Goal: Complete application form

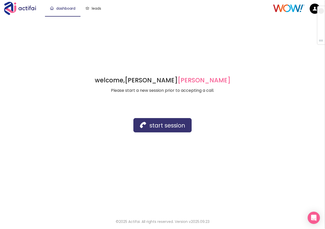
click at [152, 125] on button "start session" at bounding box center [162, 125] width 58 height 14
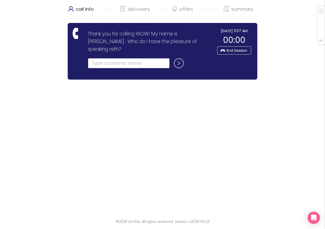
click at [98, 59] on input "text" at bounding box center [129, 63] width 82 height 10
type input "MOHAMED"
click at [181, 58] on button "submit" at bounding box center [178, 63] width 12 height 10
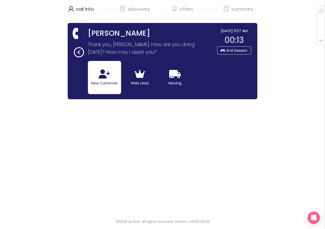
click at [95, 78] on button "New Customer" at bounding box center [104, 77] width 33 height 33
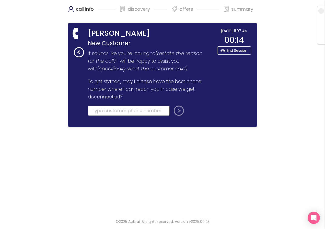
click at [100, 116] on input "tel" at bounding box center [129, 111] width 82 height 10
type input "(734) 209-2773"
click at [177, 109] on button "submit" at bounding box center [178, 111] width 12 height 10
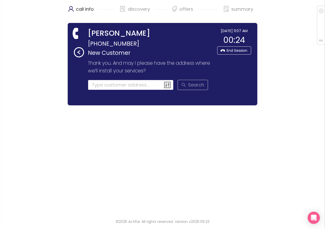
click at [94, 85] on input at bounding box center [131, 85] width 86 height 10
click at [105, 87] on input at bounding box center [131, 85] width 86 height 10
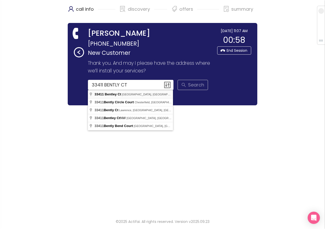
type input "33411 Bentley Ct, Westland, MI, USA"
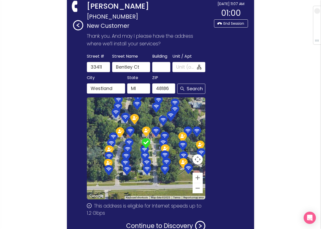
scroll to position [61, 0]
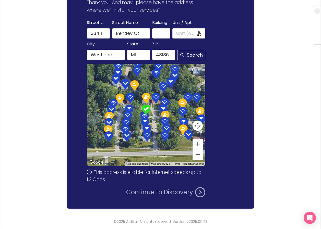
click at [135, 196] on button "Continue to Discovery" at bounding box center [165, 193] width 79 height 10
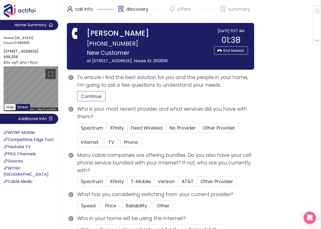
click at [91, 96] on button "Continue" at bounding box center [91, 96] width 28 height 10
click at [119, 129] on span "Xfinity" at bounding box center [117, 128] width 14 height 6
click at [107, 130] on input "Xfinity" at bounding box center [107, 130] width 0 height 0
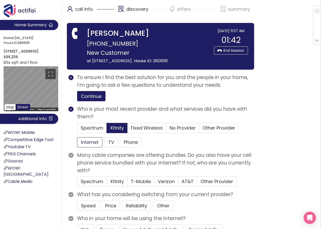
click at [91, 143] on button "Internet" at bounding box center [89, 142] width 25 height 10
drag, startPoint x: 108, startPoint y: 207, endPoint x: 113, endPoint y: 208, distance: 5.2
click at [108, 207] on button "Price" at bounding box center [110, 206] width 19 height 10
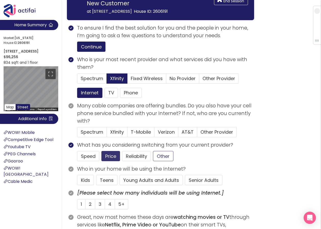
scroll to position [51, 0]
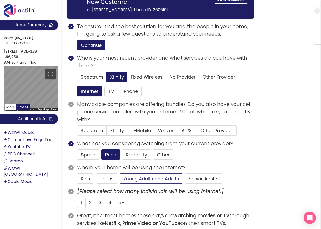
click at [148, 179] on button "Young Adults and Adults" at bounding box center [151, 179] width 63 height 10
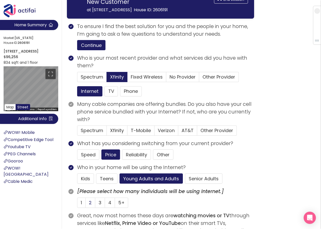
click at [89, 202] on span "2" at bounding box center [90, 203] width 3 height 6
click at [86, 205] on input "2" at bounding box center [86, 205] width 0 height 0
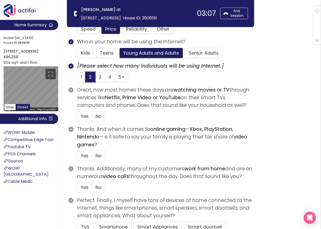
scroll to position [128, 0]
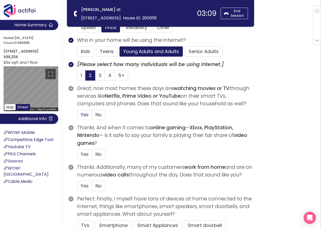
click at [85, 112] on span "Yes" at bounding box center [85, 115] width 8 height 6
click at [77, 117] on input "Yes" at bounding box center [77, 117] width 0 height 0
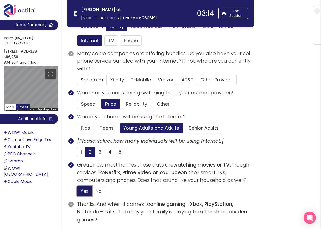
scroll to position [26, 0]
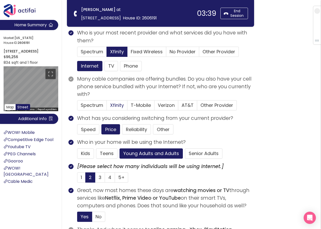
click at [118, 105] on span "Xfinity" at bounding box center [117, 105] width 14 height 6
click at [107, 107] on input "Xfinity" at bounding box center [107, 107] width 0 height 0
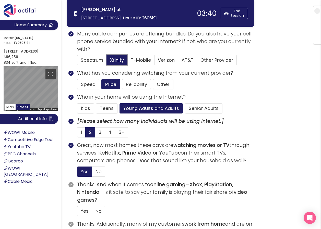
scroll to position [77, 0]
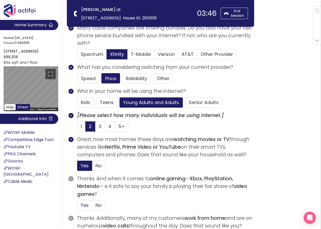
click at [83, 206] on span "Yes" at bounding box center [85, 205] width 8 height 6
click at [77, 207] on input "Yes" at bounding box center [77, 207] width 0 height 0
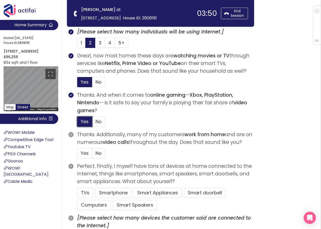
scroll to position [204, 0]
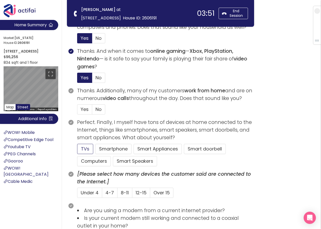
click at [82, 147] on button "TVs" at bounding box center [85, 149] width 16 height 10
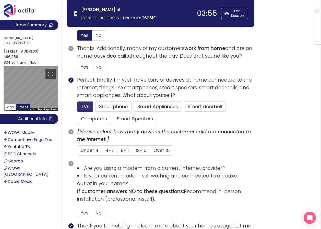
scroll to position [256, 0]
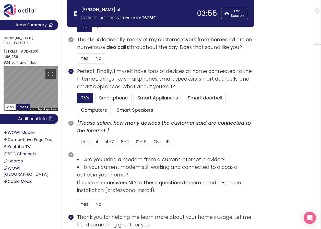
drag, startPoint x: 83, startPoint y: 203, endPoint x: 87, endPoint y: 202, distance: 4.5
click at [83, 203] on span "Yes" at bounding box center [85, 204] width 8 height 6
click at [77, 206] on input "Yes" at bounding box center [77, 206] width 0 height 0
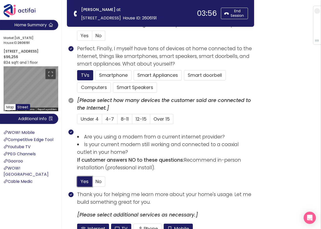
scroll to position [330, 0]
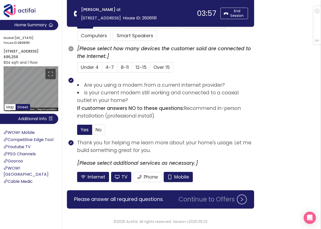
click at [172, 171] on section "Thank you for helping me learn more about your home's usage. Let me build somet…" at bounding box center [165, 162] width 177 height 47
click at [171, 176] on button "Mobile" at bounding box center [178, 177] width 29 height 10
click at [125, 177] on button "TV" at bounding box center [121, 177] width 20 height 10
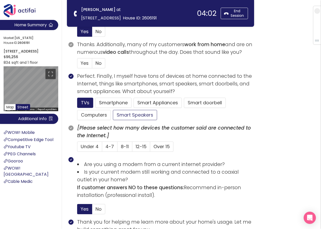
scroll to position [202, 0]
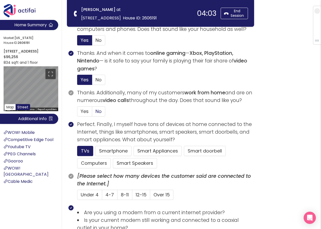
click at [101, 108] on label "No" at bounding box center [98, 112] width 13 height 10
click at [92, 113] on input "No" at bounding box center [92, 113] width 0 height 0
click at [104, 197] on label "4-7" at bounding box center [109, 195] width 15 height 10
click at [102, 197] on input "4-7" at bounding box center [102, 197] width 0 height 0
click at [109, 154] on button "Smartphone" at bounding box center [113, 151] width 36 height 10
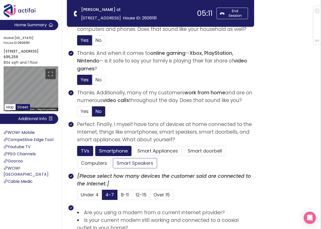
click at [133, 166] on button "Smart Speakers" at bounding box center [135, 163] width 44 height 10
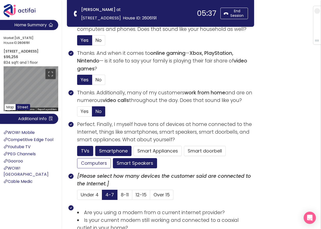
click at [97, 164] on button "Computers" at bounding box center [94, 163] width 34 height 10
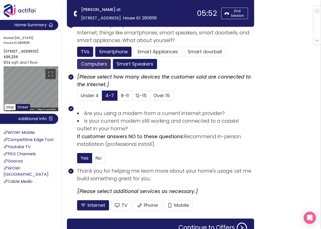
scroll to position [330, 0]
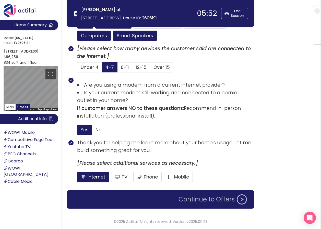
click at [184, 201] on button "Continue to Offers" at bounding box center [213, 200] width 75 height 10
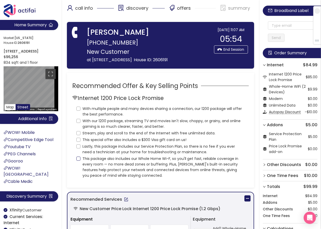
scroll to position [0, 0]
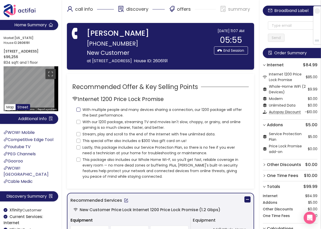
click at [78, 108] on input "With multiple people and many devices sharing a connection, our 1200 package wi…" at bounding box center [78, 110] width 4 height 4
checkbox input "true"
click at [81, 123] on span "With our 1200 package, streaming TV and movies isn't slow, choppy, or grainy, a…" at bounding box center [162, 124] width 164 height 11
click at [80, 123] on input "With our 1200 package, streaming TV and movies isn't slow, choppy, or grainy, a…" at bounding box center [78, 122] width 4 height 4
checkbox input "true"
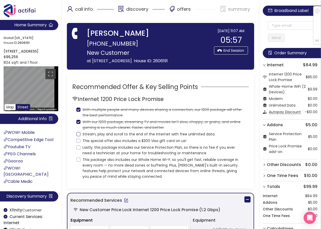
click at [79, 132] on input "Stream, play and scroll to the end of the Internet with free unlimited data." at bounding box center [78, 134] width 4 height 4
checkbox input "true"
click at [77, 141] on input "This special offer also includes a $300 Visa gift card on us!" at bounding box center [78, 141] width 4 height 4
checkbox input "true"
click at [77, 148] on input "Lastly, this package includes our Service Protection Plan, so there is no fee i…" at bounding box center [78, 148] width 4 height 4
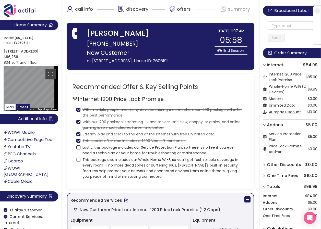
checkbox input "true"
click at [77, 164] on label "This package also includes our Whole Home Wi-F, so you'll get fast, reliable co…" at bounding box center [160, 168] width 168 height 24
click at [77, 162] on input "This package also includes our Whole Home Wi-F, so you'll get fast, reliable co…" at bounding box center [78, 160] width 4 height 4
checkbox input "true"
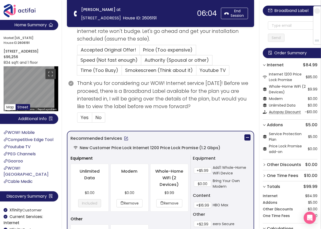
scroll to position [179, 0]
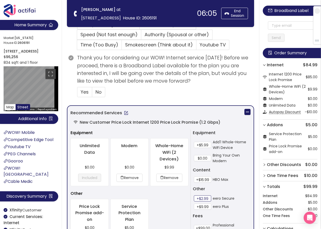
click at [205, 198] on button "+$2.99" at bounding box center [202, 199] width 17 height 6
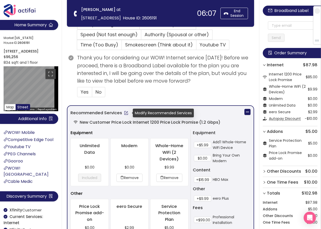
click at [125, 111] on button "button" at bounding box center [126, 113] width 8 height 8
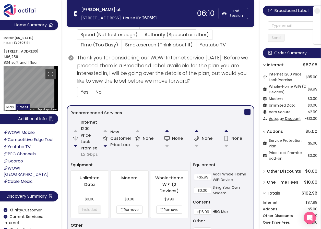
click at [103, 147] on button "button" at bounding box center [105, 146] width 10 height 10
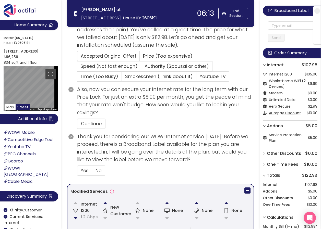
scroll to position [160, 0]
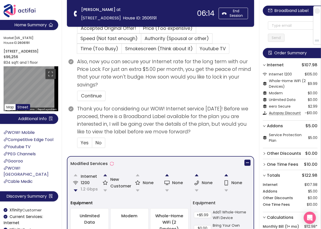
click at [105, 175] on button "button" at bounding box center [105, 175] width 10 height 10
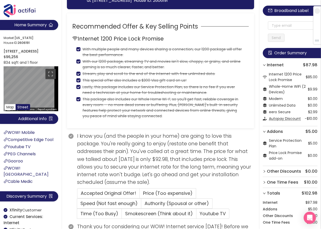
scroll to position [77, 0]
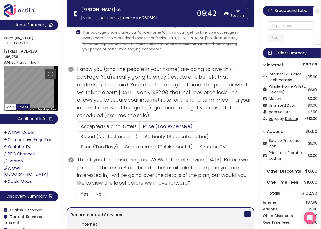
click at [156, 126] on span "Price (Too expensive)" at bounding box center [168, 126] width 50 height 6
click at [140, 128] on input "Price (Too expensive)" at bounding box center [140, 128] width 0 height 0
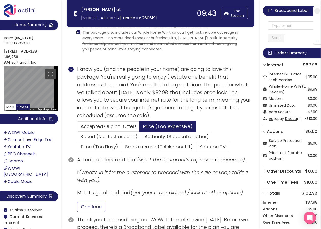
drag, startPoint x: 87, startPoint y: 209, endPoint x: 98, endPoint y: 206, distance: 11.8
click at [90, 209] on button "Continue" at bounding box center [91, 207] width 28 height 10
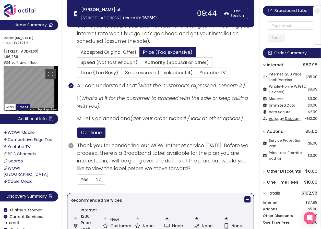
scroll to position [153, 0]
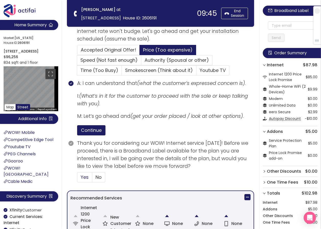
click at [81, 177] on span "Yes" at bounding box center [85, 177] width 8 height 6
click at [77, 179] on input "Yes" at bounding box center [77, 179] width 0 height 0
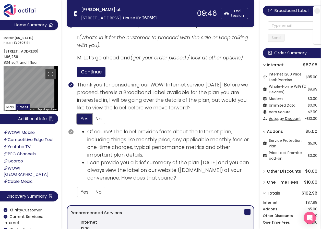
scroll to position [230, 0]
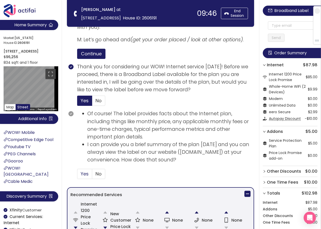
drag, startPoint x: 83, startPoint y: 175, endPoint x: 89, endPoint y: 173, distance: 6.4
click at [84, 175] on span "Yes" at bounding box center [85, 174] width 8 height 6
click at [77, 176] on input "Yes" at bounding box center [77, 176] width 0 height 0
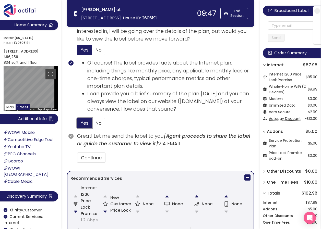
scroll to position [307, 0]
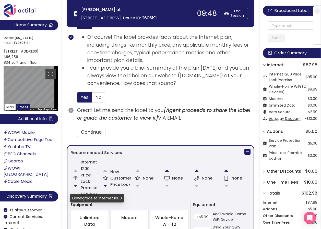
click at [76, 186] on button "button" at bounding box center [76, 186] width 10 height 10
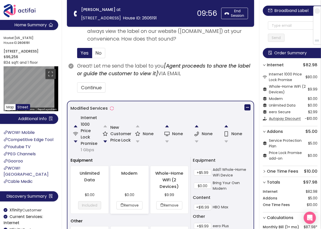
scroll to position [358, 0]
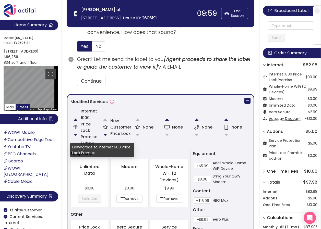
click at [74, 135] on button "button" at bounding box center [76, 135] width 10 height 10
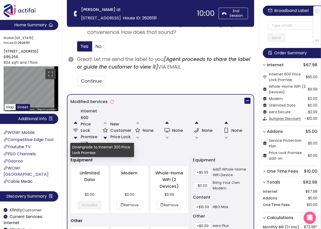
click at [75, 137] on button "button" at bounding box center [76, 138] width 10 height 10
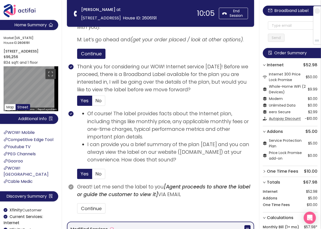
scroll to position [332, 0]
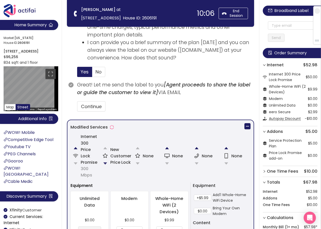
click at [103, 163] on button "button" at bounding box center [105, 164] width 10 height 10
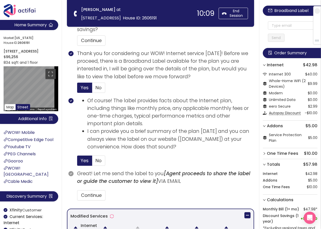
scroll to position [287, 0]
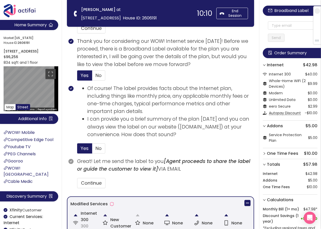
click at [104, 215] on button "button" at bounding box center [105, 216] width 10 height 10
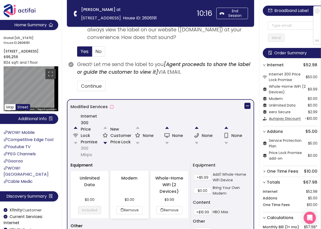
scroll to position [358, 0]
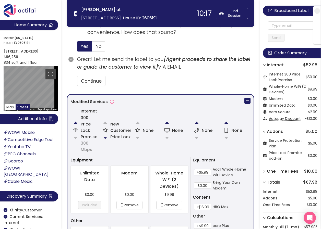
click at [106, 139] on button "button" at bounding box center [105, 138] width 10 height 10
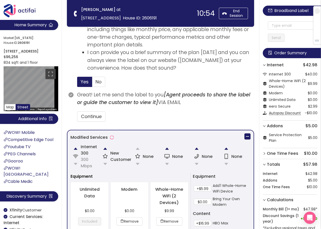
scroll to position [364, 0]
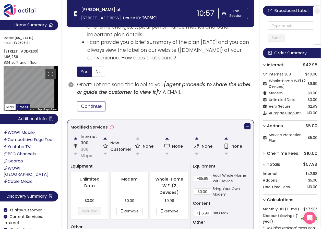
click at [101, 105] on button "Continue" at bounding box center [91, 106] width 28 height 10
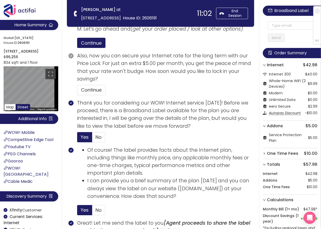
scroll to position [225, 0]
click at [97, 91] on button "Continue" at bounding box center [91, 90] width 28 height 10
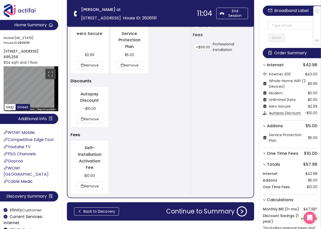
scroll to position [583, 0]
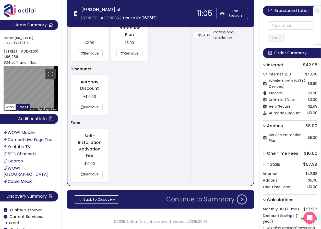
click at [196, 203] on button "Continue to Summary" at bounding box center [206, 200] width 87 height 10
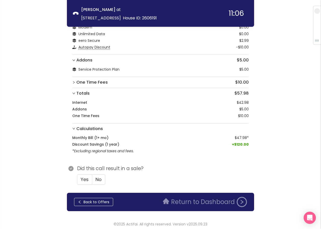
scroll to position [47, 0]
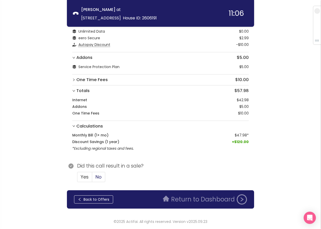
click at [95, 180] on label "No" at bounding box center [98, 177] width 13 height 10
click at [92, 179] on input "No" at bounding box center [92, 179] width 0 height 0
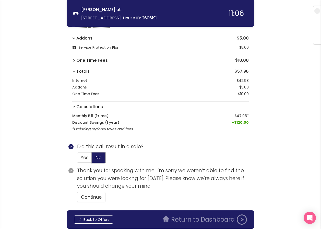
scroll to position [87, 0]
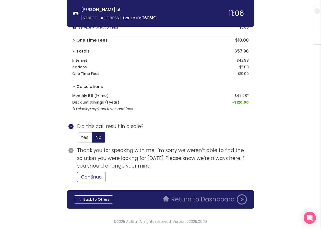
click at [96, 179] on button "Continue" at bounding box center [91, 177] width 28 height 10
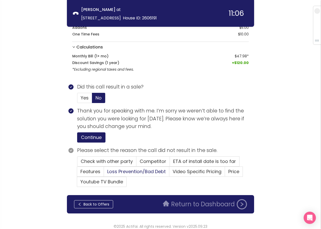
scroll to position [131, 0]
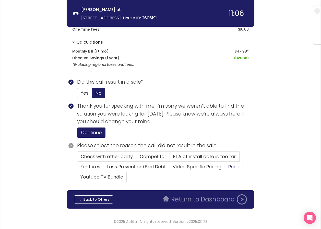
click at [236, 167] on span "Price" at bounding box center [233, 167] width 11 height 6
click at [225, 169] on input "Price" at bounding box center [225, 169] width 0 height 0
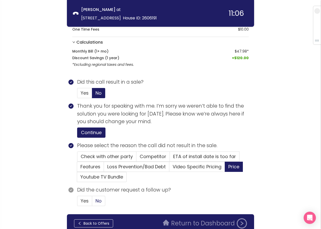
click at [97, 203] on span "No" at bounding box center [99, 201] width 6 height 6
click at [92, 203] on input "No" at bounding box center [92, 203] width 0 height 0
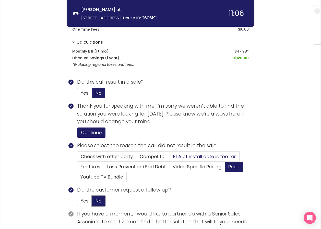
scroll to position [202, 0]
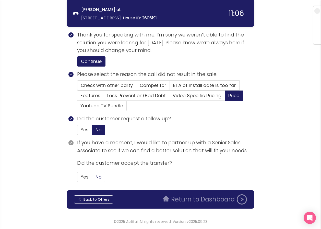
click at [99, 177] on span "No" at bounding box center [99, 177] width 6 height 6
click at [92, 179] on input "No" at bounding box center [92, 179] width 0 height 0
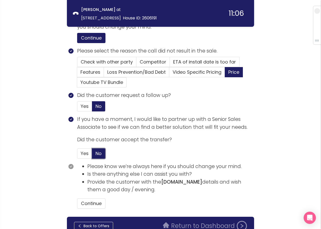
scroll to position [252, 0]
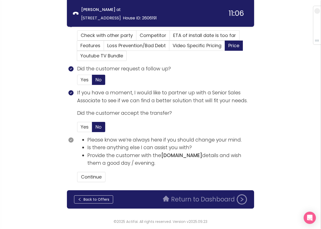
click at [86, 171] on section "Please know we’re always here if you should change your mind. Is there anything…" at bounding box center [165, 161] width 177 height 50
click at [99, 178] on button "Continue" at bounding box center [91, 177] width 28 height 10
click at [199, 202] on button "Return to Dashboard" at bounding box center [205, 200] width 90 height 10
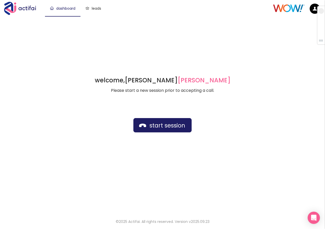
click at [124, 12] on ul "dashboard leads" at bounding box center [159, 8] width 228 height 16
click at [155, 124] on button "start session" at bounding box center [162, 125] width 58 height 14
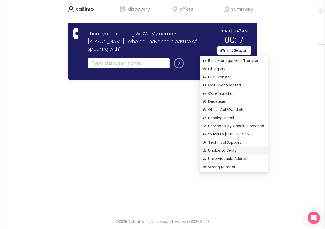
click at [218, 152] on span "Unable to Verify" at bounding box center [233, 151] width 61 height 6
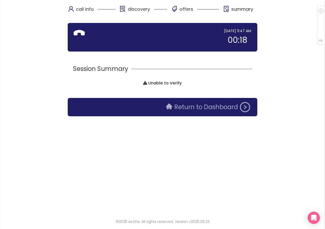
click at [204, 109] on button "Return to Dashboard" at bounding box center [208, 107] width 90 height 10
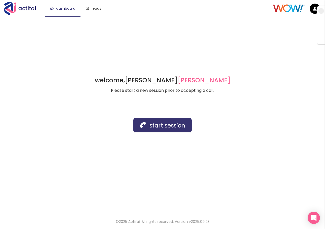
click at [156, 126] on button "start session" at bounding box center [162, 125] width 58 height 14
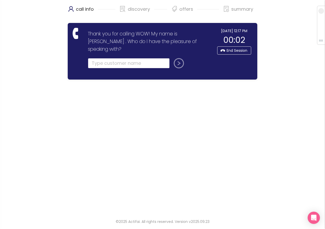
click at [101, 58] on input "text" at bounding box center [129, 63] width 82 height 10
click at [105, 58] on input "text" at bounding box center [129, 63] width 82 height 10
type input "JAZMIN MCDANIEL"
click at [177, 58] on button "submit" at bounding box center [178, 63] width 12 height 10
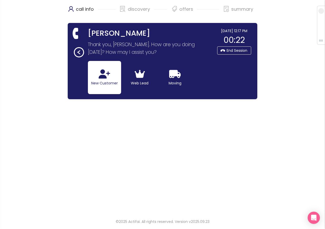
click at [93, 76] on button "New Customer" at bounding box center [104, 77] width 33 height 33
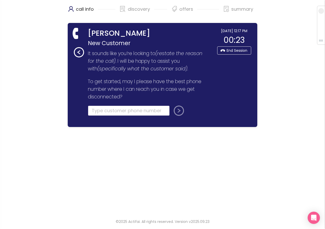
click at [103, 113] on input "tel" at bounding box center [129, 111] width 82 height 10
type input "(313) 548-3931"
click at [177, 111] on button "submit" at bounding box center [178, 111] width 12 height 10
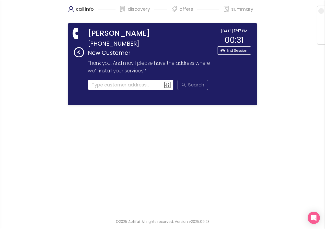
click at [93, 85] on input at bounding box center [131, 85] width 86 height 10
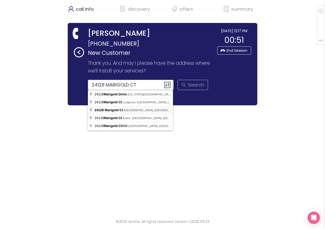
type input "24128 Marigold Ct, Clinton Township, MI, USA"
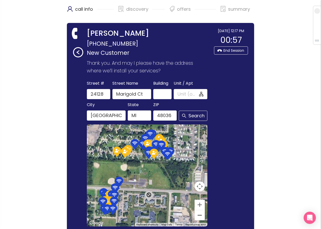
click at [199, 216] on button "Zoom out" at bounding box center [200, 216] width 10 height 10
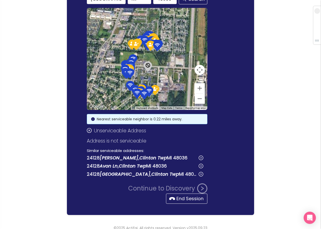
scroll to position [123, 0]
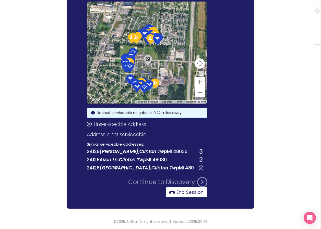
click at [187, 193] on button "End Session" at bounding box center [186, 193] width 41 height 10
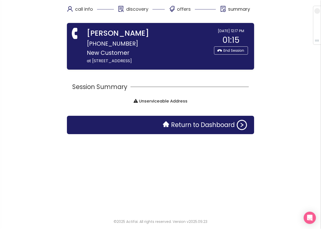
scroll to position [0, 0]
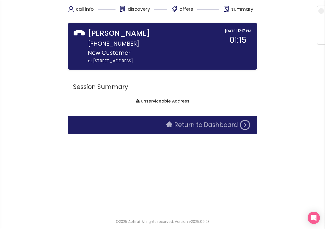
click at [176, 124] on button "Return to Dashboard" at bounding box center [208, 125] width 90 height 10
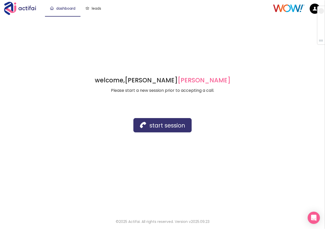
click at [158, 122] on button "start session" at bounding box center [162, 125] width 58 height 14
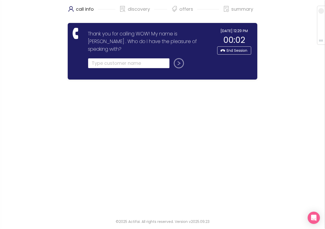
click at [95, 58] on input "text" at bounding box center [129, 63] width 82 height 10
click at [107, 58] on input "text" at bounding box center [129, 63] width 82 height 10
type input "CHRIS"
click at [178, 58] on button "submit" at bounding box center [178, 63] width 12 height 10
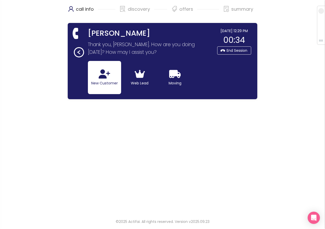
click at [96, 75] on button "New Customer" at bounding box center [104, 77] width 33 height 33
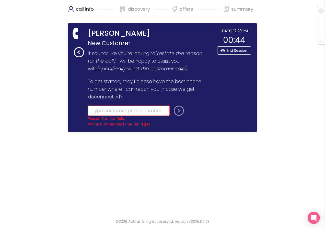
click at [104, 111] on input "tel" at bounding box center [129, 111] width 82 height 10
type input "(407) 782-1015"
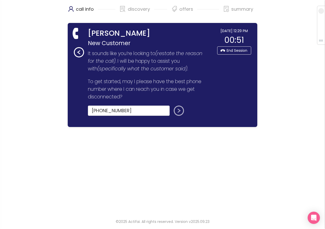
click at [179, 110] on button "submit" at bounding box center [178, 111] width 12 height 10
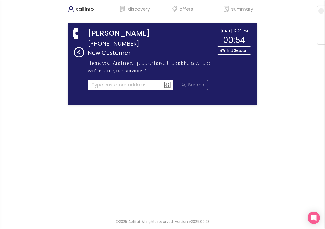
click at [102, 85] on input at bounding box center [131, 85] width 86 height 10
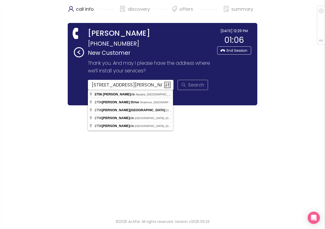
type input "2756 Brandon Circle, Apopka, FL, USA"
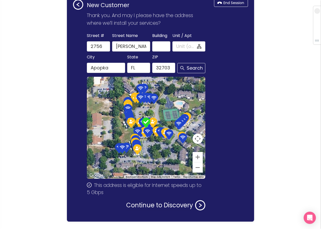
scroll to position [61, 0]
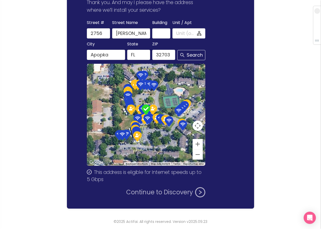
click at [150, 193] on button "Continue to Discovery" at bounding box center [165, 193] width 79 height 10
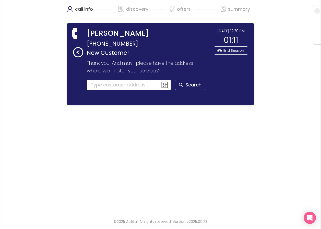
scroll to position [0, 0]
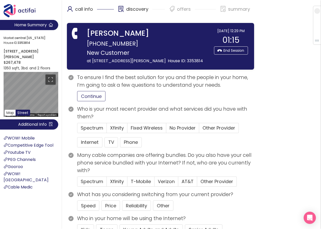
click at [89, 97] on button "Continue" at bounding box center [91, 96] width 28 height 10
click at [86, 143] on button "Internet" at bounding box center [89, 142] width 25 height 10
click at [225, 126] on span "Other Provider" at bounding box center [219, 128] width 33 height 6
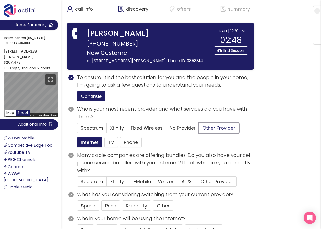
click at [199, 130] on input "Other Provider" at bounding box center [199, 130] width 0 height 0
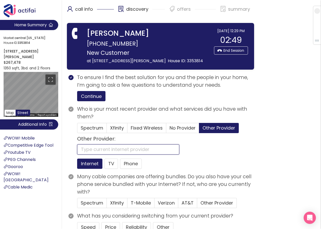
click at [134, 145] on input "text" at bounding box center [128, 150] width 102 height 10
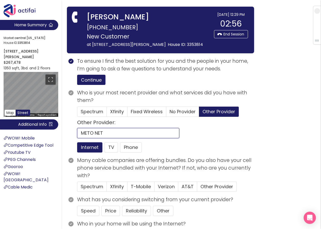
scroll to position [26, 0]
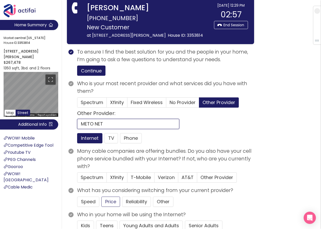
type input "METO NET"
click at [110, 204] on button "Price" at bounding box center [110, 202] width 19 height 10
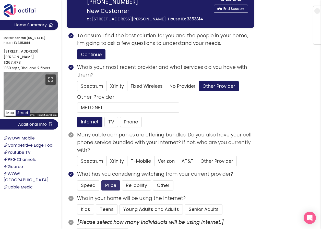
scroll to position [51, 0]
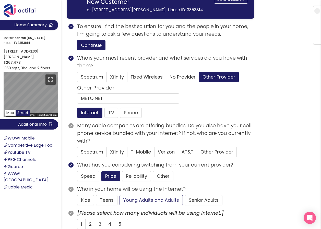
click at [155, 199] on button "Young Adults and Adults" at bounding box center [151, 200] width 63 height 10
click at [81, 222] on span "1" at bounding box center [81, 224] width 1 height 6
click at [77, 226] on input "1" at bounding box center [77, 226] width 0 height 0
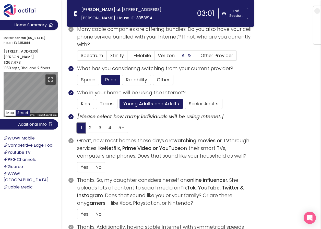
scroll to position [102, 0]
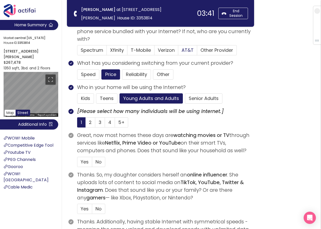
click at [189, 50] on span "AT&T" at bounding box center [188, 50] width 12 height 6
click at [178, 52] on input "AT&T" at bounding box center [178, 52] width 0 height 0
click at [86, 162] on span "Yes" at bounding box center [85, 162] width 8 height 6
click at [77, 164] on input "Yes" at bounding box center [77, 164] width 0 height 0
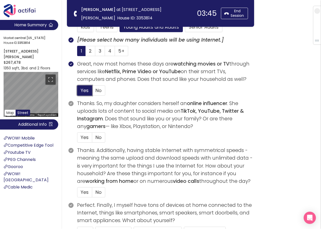
scroll to position [179, 0]
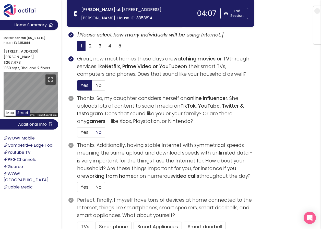
click at [101, 133] on span "No" at bounding box center [99, 132] width 6 height 6
click at [92, 134] on input "No" at bounding box center [92, 134] width 0 height 0
click at [99, 184] on span "No" at bounding box center [99, 187] width 6 height 6
click at [92, 189] on input "No" at bounding box center [92, 189] width 0 height 0
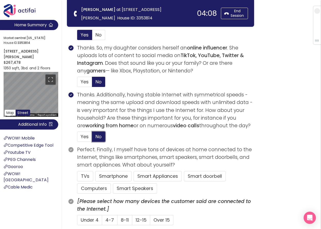
scroll to position [230, 0]
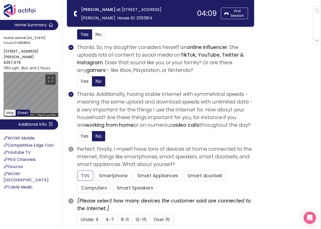
click at [83, 175] on button "TVs" at bounding box center [85, 176] width 16 height 10
drag, startPoint x: 109, startPoint y: 176, endPoint x: 93, endPoint y: 184, distance: 17.6
click at [109, 176] on button "Smartphone" at bounding box center [113, 176] width 36 height 10
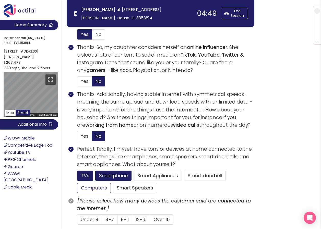
click at [91, 187] on button "Computers" at bounding box center [94, 188] width 34 height 10
click at [109, 218] on span "4-7" at bounding box center [110, 220] width 8 height 6
click at [102, 222] on input "4-7" at bounding box center [102, 222] width 0 height 0
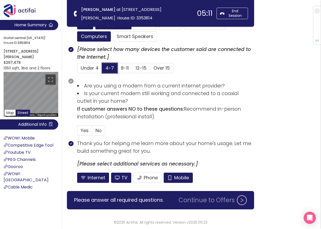
scroll to position [383, 0]
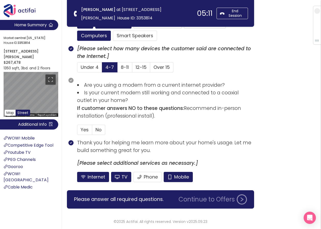
click at [163, 175] on div "Internet TV Phone Mobile" at bounding box center [165, 177] width 177 height 10
click at [174, 179] on button "Mobile" at bounding box center [178, 177] width 29 height 10
click at [122, 178] on button "TV" at bounding box center [121, 177] width 20 height 10
click at [84, 129] on span "Yes" at bounding box center [85, 130] width 8 height 6
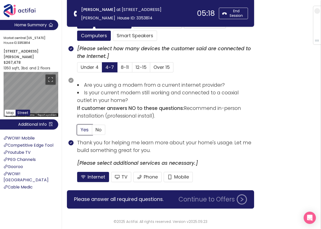
click at [77, 132] on input "Yes" at bounding box center [77, 132] width 0 height 0
drag, startPoint x: 203, startPoint y: 201, endPoint x: 200, endPoint y: 200, distance: 2.9
click at [203, 201] on button "Continue to Offers" at bounding box center [213, 200] width 75 height 10
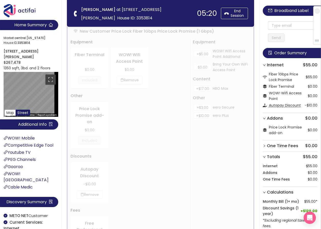
scroll to position [0, 0]
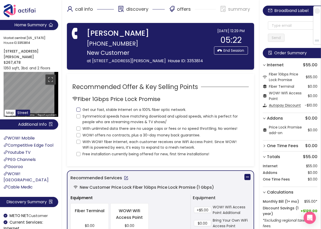
click at [80, 110] on input "Get our fast, stable Internet on a 100% fiber optic network." at bounding box center [78, 110] width 4 height 4
checkbox input "true"
drag, startPoint x: 77, startPoint y: 113, endPoint x: 79, endPoint y: 118, distance: 5.5
click at [77, 113] on label "Symmetrical speeds have matching download and upload speeds, which is perfect f…" at bounding box center [160, 119] width 168 height 12
click at [77, 114] on input "Symmetrical speeds have matching download and upload speeds, which is perfect f…" at bounding box center [78, 116] width 4 height 4
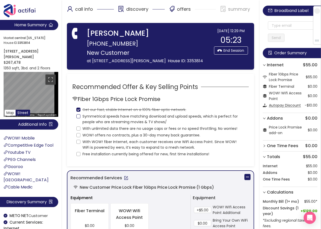
checkbox input "true"
click at [80, 128] on input "With unlimited data there are no usage caps or fees or no speed throttling. No …" at bounding box center [78, 129] width 4 height 4
checkbox input "true"
click at [78, 136] on input "WOW! offers no contracts, plus a 30-day money back guarantee." at bounding box center [78, 135] width 4 height 4
checkbox input "true"
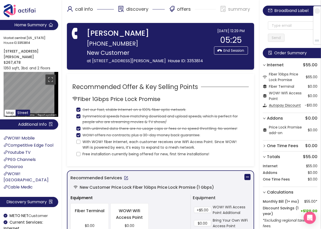
click at [76, 142] on div "Fiber 1Gbps Price Lock Promise Get our fast, stable Internet on a 100% fiber op…" at bounding box center [160, 126] width 177 height 62
click at [78, 154] on input "Free installation currently being offered for new, first time installations!" at bounding box center [78, 154] width 4 height 4
checkbox input "true"
click at [78, 143] on input "With WOW! fiber Internet, each customer receives one WiFi Access Point. Since W…" at bounding box center [78, 142] width 4 height 4
checkbox input "true"
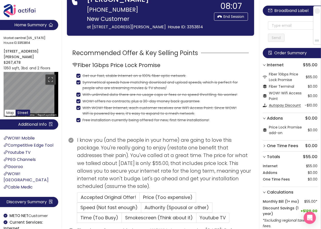
scroll to position [26, 0]
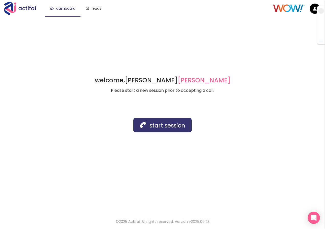
click at [162, 124] on button "start session" at bounding box center [162, 125] width 58 height 14
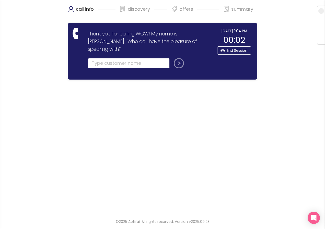
click at [106, 58] on input "text" at bounding box center [129, 63] width 82 height 10
type input "[PERSON_NAME]"
drag, startPoint x: 147, startPoint y: 82, endPoint x: 179, endPoint y: 57, distance: 39.7
click at [179, 58] on button "submit" at bounding box center [178, 63] width 12 height 10
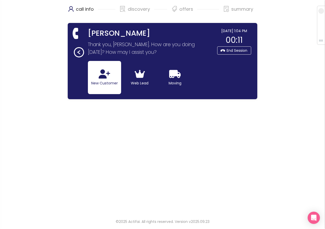
click at [108, 71] on icon "button" at bounding box center [104, 74] width 11 height 9
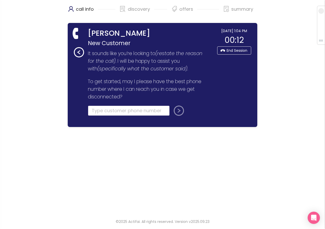
click at [105, 108] on input "tel" at bounding box center [129, 111] width 82 height 10
type input "[PHONE_NUMBER]"
click at [179, 109] on button "submit" at bounding box center [178, 111] width 12 height 10
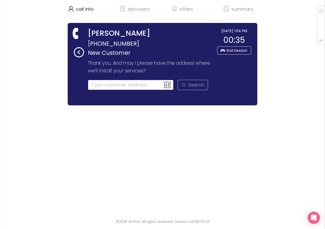
click at [108, 85] on input at bounding box center [131, 85] width 86 height 10
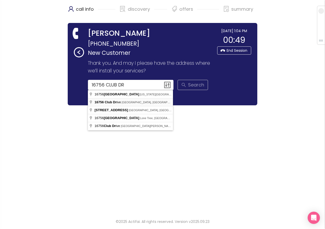
type input "[STREET_ADDRESS]"
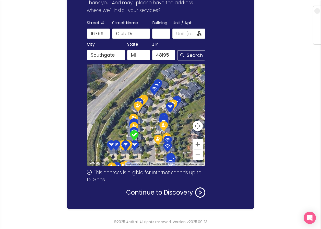
scroll to position [61, 0]
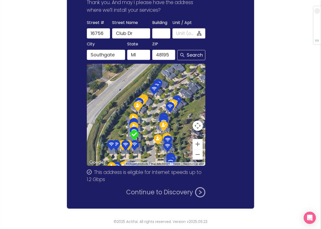
click at [147, 192] on button "Continue to Discovery" at bounding box center [165, 193] width 79 height 10
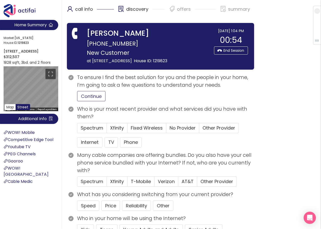
click at [89, 96] on button "Continue" at bounding box center [91, 96] width 28 height 10
click at [91, 146] on button "Internet" at bounding box center [89, 142] width 25 height 10
drag, startPoint x: 117, startPoint y: 128, endPoint x: 111, endPoint y: 149, distance: 22.2
click at [117, 128] on span "Xfinity" at bounding box center [117, 128] width 14 height 6
click at [107, 130] on input "Xfinity" at bounding box center [107, 130] width 0 height 0
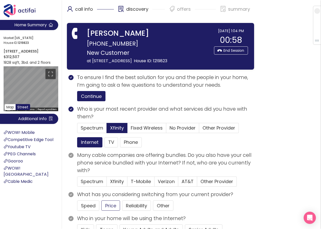
click at [114, 207] on button "Price" at bounding box center [110, 206] width 19 height 10
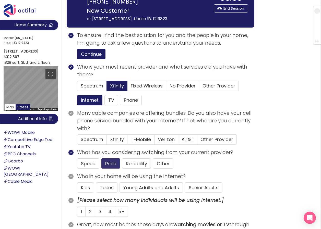
scroll to position [51, 0]
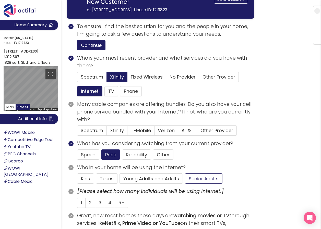
click at [193, 176] on button "Senior Adults" at bounding box center [204, 179] width 38 height 10
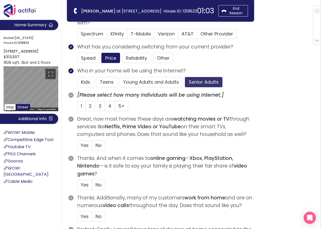
scroll to position [102, 0]
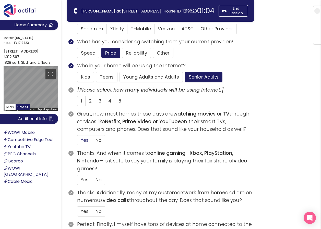
click at [83, 140] on span "Yes" at bounding box center [85, 140] width 8 height 6
click at [77, 142] on input "Yes" at bounding box center [77, 142] width 0 height 0
drag, startPoint x: 91, startPoint y: 103, endPoint x: 104, endPoint y: 114, distance: 17.6
click at [91, 103] on span "2" at bounding box center [90, 101] width 3 height 6
click at [86, 103] on input "2" at bounding box center [86, 103] width 0 height 0
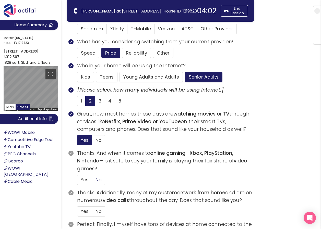
click at [97, 181] on span "No" at bounding box center [99, 180] width 6 height 6
click at [92, 182] on input "No" at bounding box center [92, 182] width 0 height 0
click at [99, 214] on span "No" at bounding box center [99, 212] width 6 height 6
click at [92, 213] on input "No" at bounding box center [92, 213] width 0 height 0
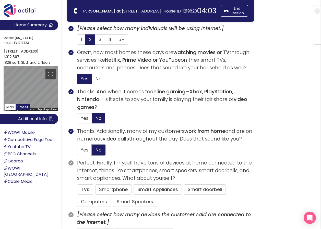
scroll to position [179, 0]
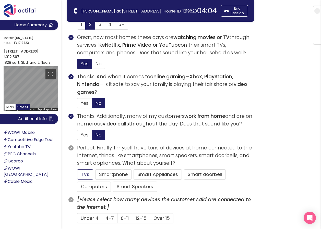
click at [84, 174] on button "TVs" at bounding box center [85, 175] width 16 height 10
click at [89, 184] on button "Computers" at bounding box center [94, 187] width 34 height 10
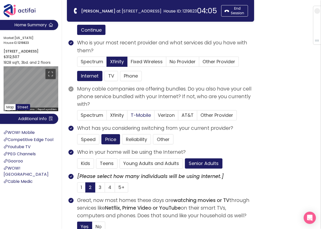
scroll to position [0, 0]
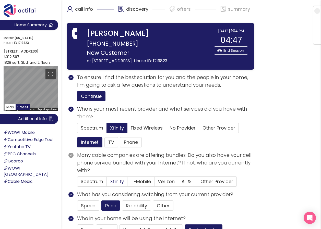
click at [114, 183] on span "Xfinity" at bounding box center [117, 182] width 14 height 6
click at [107, 183] on input "Xfinity" at bounding box center [107, 183] width 0 height 0
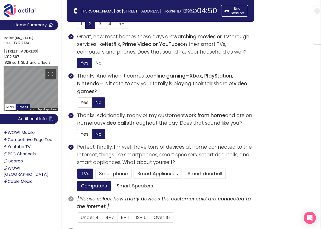
scroll to position [204, 0]
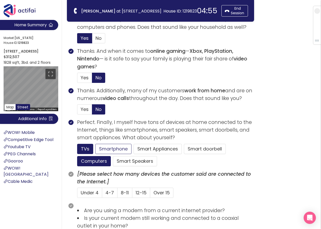
click at [117, 150] on button "Smartphone" at bounding box center [113, 149] width 36 height 10
click at [112, 194] on span "4-7" at bounding box center [110, 193] width 8 height 6
click at [102, 195] on input "4-7" at bounding box center [102, 195] width 0 height 0
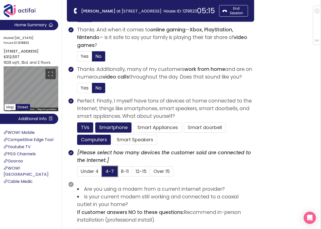
scroll to position [281, 0]
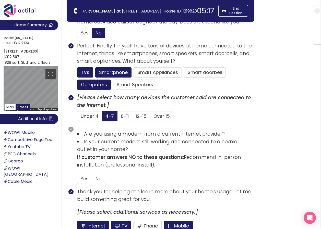
click at [81, 177] on span "Yes" at bounding box center [85, 179] width 8 height 6
click at [77, 181] on input "Yes" at bounding box center [77, 181] width 0 height 0
click at [173, 225] on button "Mobile" at bounding box center [178, 226] width 29 height 10
click at [122, 223] on button "TV" at bounding box center [121, 226] width 20 height 10
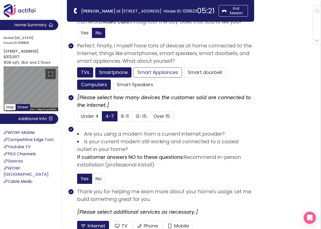
click at [151, 71] on button "Smart Appliances" at bounding box center [158, 72] width 48 height 10
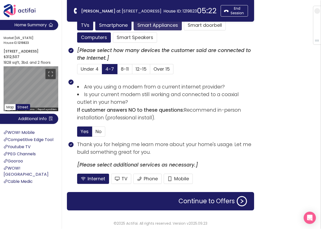
scroll to position [330, 0]
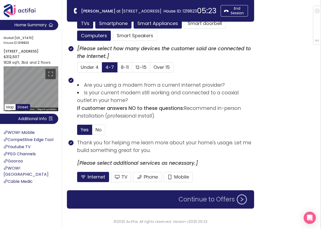
click at [198, 200] on button "Continue to Offers" at bounding box center [213, 200] width 75 height 10
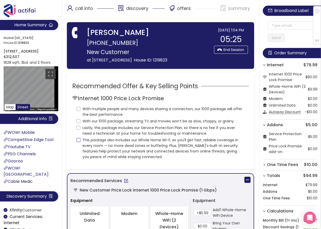
scroll to position [0, 0]
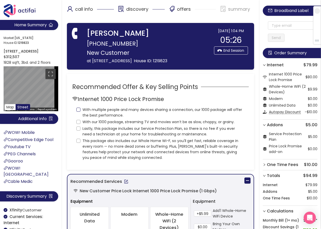
click at [78, 110] on input "With multiple people and many devices sharing a connection, our 1000 package wi…" at bounding box center [78, 110] width 4 height 4
checkbox input "true"
click at [78, 124] on input "With our 1000 package, streaming TV and movies won’t be as slow, choppy, or gra…" at bounding box center [78, 122] width 4 height 4
checkbox input "true"
click at [77, 131] on label "Lastly, this package includes our Service Protection Plan, so there is no fee i…" at bounding box center [160, 131] width 168 height 12
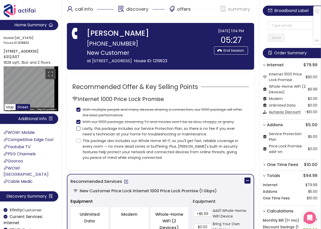
click at [77, 131] on input "Lastly, this package includes our Service Protection Plan, so there is no fee i…" at bounding box center [78, 129] width 4 height 4
checkbox input "true"
click at [78, 141] on input "This package also includes our Whole Home Wi-F, so you'll get fast, reliable co…" at bounding box center [78, 141] width 4 height 4
checkbox input "true"
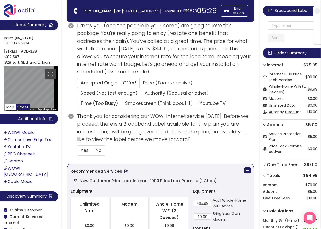
scroll to position [102, 0]
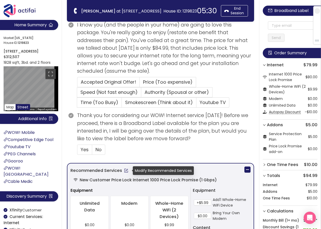
click at [128, 169] on button "button" at bounding box center [126, 171] width 8 height 8
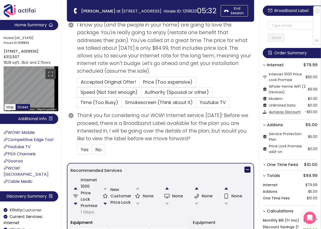
click at [102, 203] on button "button" at bounding box center [105, 204] width 10 height 10
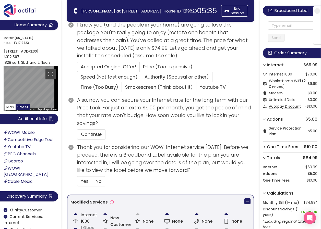
drag, startPoint x: 103, startPoint y: 212, endPoint x: 139, endPoint y: 204, distance: 36.2
click at [103, 213] on button "button" at bounding box center [105, 214] width 10 height 10
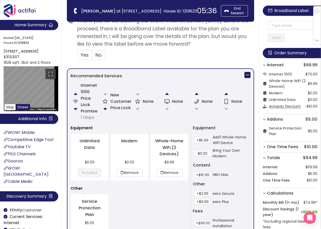
scroll to position [204, 0]
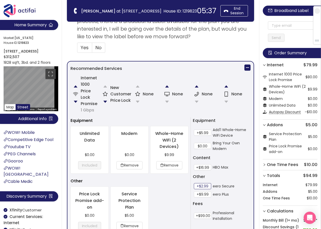
click at [202, 187] on button "+$2.99" at bounding box center [202, 186] width 17 height 6
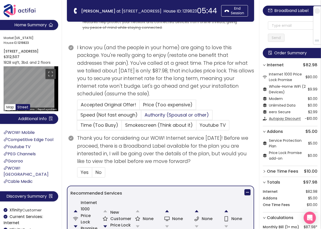
scroll to position [51, 0]
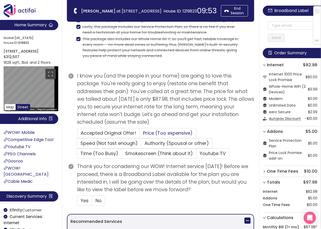
click at [169, 135] on span "Price (Too expensive)" at bounding box center [168, 133] width 50 height 6
click at [140, 135] on input "Price (Too expensive)" at bounding box center [140, 135] width 0 height 0
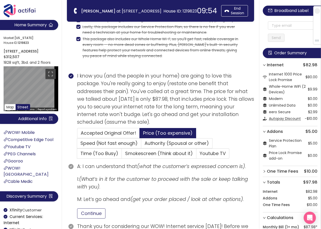
drag, startPoint x: 89, startPoint y: 215, endPoint x: 87, endPoint y: 211, distance: 5.1
click at [89, 213] on button "Continue" at bounding box center [91, 214] width 28 height 10
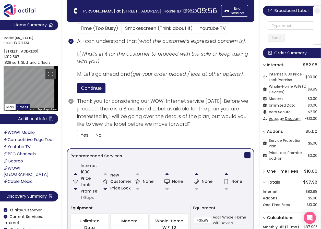
scroll to position [179, 0]
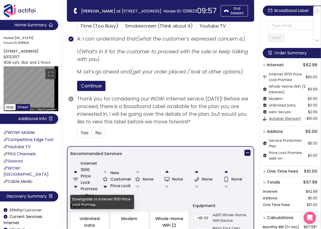
click at [76, 187] on button "button" at bounding box center [76, 187] width 10 height 10
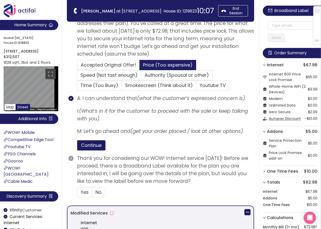
scroll to position [128, 0]
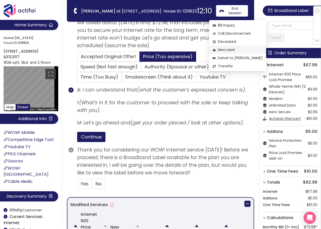
click at [224, 49] on span "New Lead" at bounding box center [238, 50] width 50 height 6
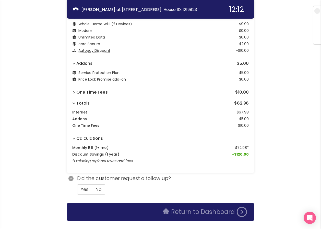
scroll to position [65, 0]
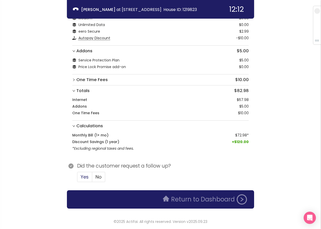
click at [82, 178] on span "Yes" at bounding box center [85, 177] width 8 height 6
click at [87, 177] on span "Yes" at bounding box center [85, 177] width 8 height 6
click at [77, 179] on input "Yes" at bounding box center [77, 179] width 0 height 0
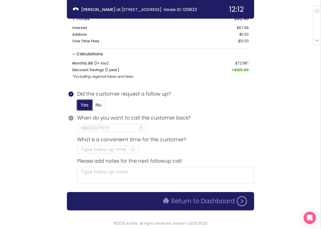
scroll to position [139, 0]
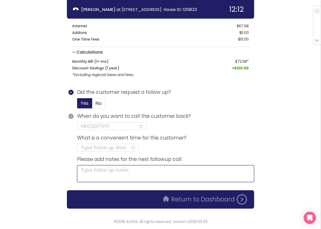
click at [102, 172] on textarea at bounding box center [165, 174] width 177 height 17
type textarea "C"
type textarea "CA"
type textarea "CAL"
type textarea "CALL"
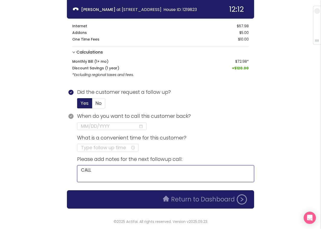
type textarea "CALL"
type textarea "CALL B"
type textarea "CALL BR"
type textarea "CALL BRI"
type textarea "CALL BRIA"
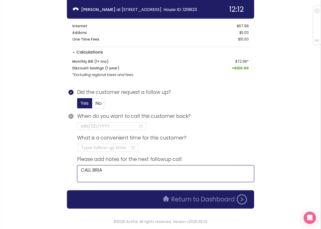
type textarea "CALL [PERSON_NAME]"
type textarea "CALL [PERSON_NAME] 7"
type textarea "CALL [PERSON_NAME] 73"
type textarea "CALL [PERSON_NAME] 734"
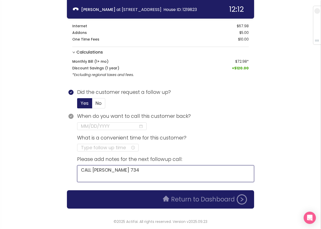
type textarea "CALL [PERSON_NAME] 734"
type textarea "CALL [PERSON_NAME] 734 7"
type textarea "CALL [PERSON_NAME] 734 78"
type textarea "CALL [PERSON_NAME] 734 780"
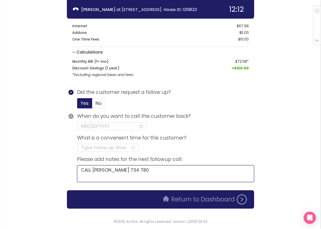
type textarea "CALL [PERSON_NAME] [PHONE_NUMBER]"
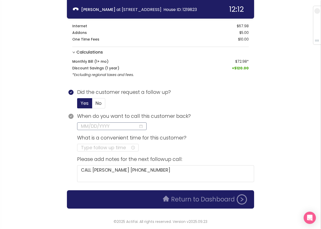
click at [95, 129] on input at bounding box center [109, 126] width 57 height 7
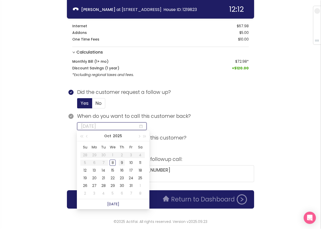
type input "[DATE]"
click at [120, 163] on div "9" at bounding box center [122, 163] width 6 height 6
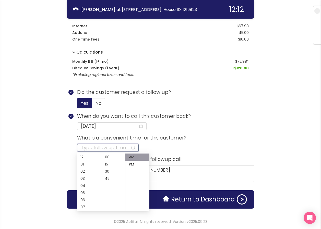
click at [87, 149] on input at bounding box center [106, 147] width 50 height 7
click at [82, 185] on div "04" at bounding box center [89, 185] width 24 height 7
click at [134, 163] on div "PM" at bounding box center [137, 164] width 24 height 7
type input "04:00 PM"
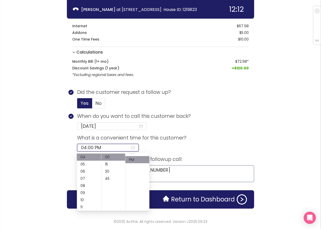
scroll to position [7, 0]
click at [158, 170] on textarea "CALL [PERSON_NAME] [PHONE_NUMBER]" at bounding box center [165, 174] width 177 height 17
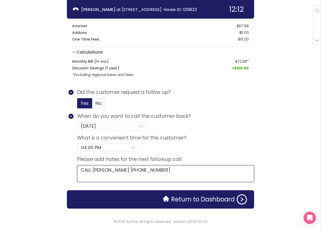
click at [148, 173] on textarea "CALL [PERSON_NAME] [PHONE_NUMBER]" at bounding box center [165, 174] width 177 height 17
type textarea "CALL [PERSON_NAME] 734 780 5442-"
type textarea "CALL [PERSON_NAME] 734 [PHONE_NUMBER]"
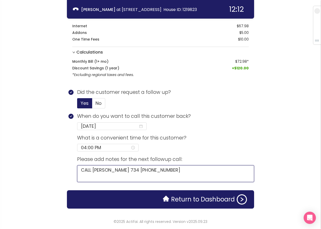
type textarea "CALL [PERSON_NAME] 734 [PHONE_NUMBER]"
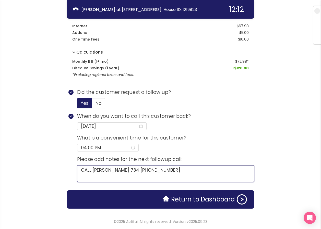
type textarea "CALL [PERSON_NAME] 734 [PHONE_NUMBER]"
type textarea "CALL [PERSON_NAME] 734 [PHONE_NUMBER]."
type textarea "CALL [PERSON_NAME] 734 [PHONE_NUMBER].,"
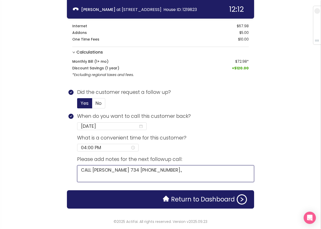
type textarea "CALL [PERSON_NAME] 734 [PHONE_NUMBER].,"
type textarea "CALL [PERSON_NAME] 734 [PHONE_NUMBER]., G"
type textarea "CALL [PERSON_NAME] 734 [PHONE_NUMBER]., GI"
type textarea "CALL [PERSON_NAME] 734 [PHONE_NUMBER]., GIG"
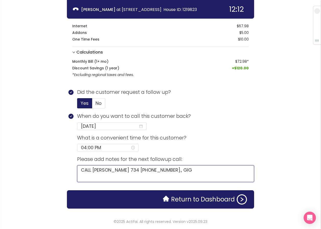
type textarea "CALL [PERSON_NAME] 734 [PHONE_NUMBER]., GIG S"
type textarea "CALL [PERSON_NAME] 734 [PHONE_NUMBER]., GIG SA"
type textarea "CALL [PERSON_NAME] 734 [PHONE_NUMBER]., GIG SAV"
type textarea "CALL [PERSON_NAME] 734 [PHONE_NUMBER]., GIG SAVE"
type textarea "CALL [PERSON_NAME] 734 [PHONE_NUMBER]., GIG SAVES"
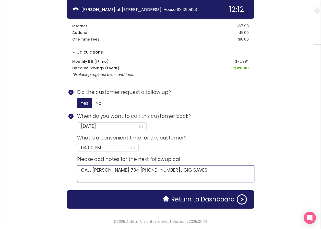
type textarea "CALL [PERSON_NAME] 734 [PHONE_NUMBER]., GIG SAVES"
type textarea "CALL [PERSON_NAME] 734 [PHONE_NUMBER]., GIG SAVES 2"
type textarea "CALL [PERSON_NAME] 734 [PHONE_NUMBER]., GIG SAVES 20"
type textarea "CALL [PERSON_NAME] 734 [PHONE_NUMBER]., GIG SAVES 20 W"
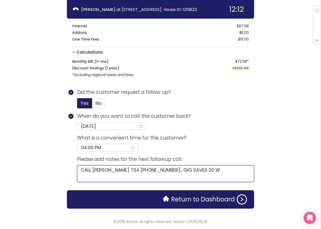
type textarea "CALL [PERSON_NAME] 734 [PHONE_NUMBER]., GIG SAVES 20 WI"
type textarea "CALL [PERSON_NAME] 734 [PHONE_NUMBER]., GIG SAVES 20 WIT"
type textarea "CALL [PERSON_NAME] 734 [PHONE_NUMBER]., GIG SAVES 20 WITH"
type textarea "CALL [PERSON_NAME] 734 [PHONE_NUMBER]., GIG SAVES 20 WITH P"
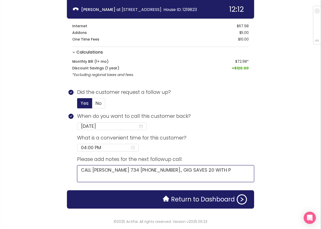
type textarea "CALL [PERSON_NAME] 734 [PHONE_NUMBER]., GIG SAVES 20 WITH PR"
type textarea "CALL [PERSON_NAME] 734 [PHONE_NUMBER]., GIG SAVES 20 WITH PRL"
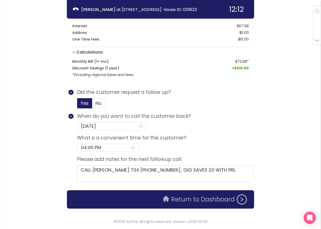
click at [189, 200] on button "Return to Dashboard" at bounding box center [205, 200] width 90 height 10
